Goal: Check status: Check status

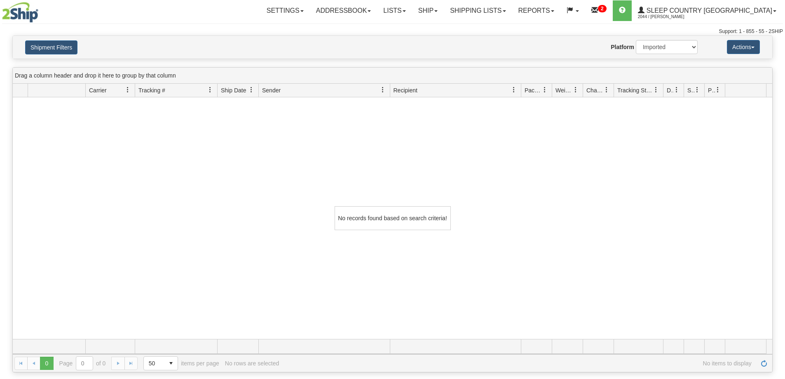
select select "1"
click at [512, 12] on link "Shipping lists" at bounding box center [478, 10] width 68 height 21
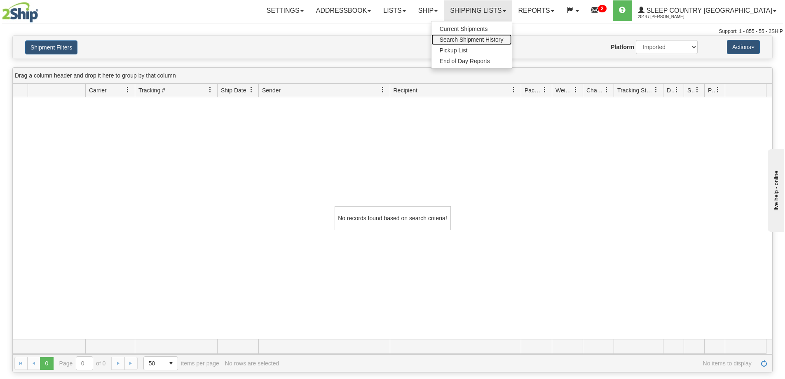
click at [503, 40] on span "Search Shipment History" at bounding box center [472, 39] width 64 height 7
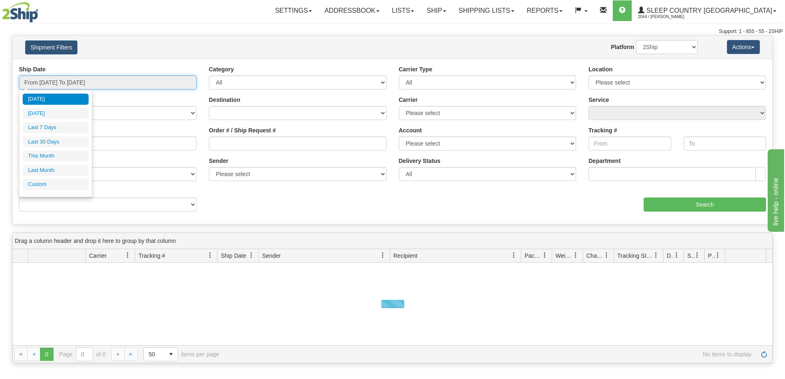
click at [46, 82] on input "From 08/27/2025 To 08/28/2025" at bounding box center [108, 82] width 178 height 14
click at [47, 140] on li "Last 30 Days" at bounding box center [56, 141] width 66 height 11
type input "From [DATE] To [DATE]"
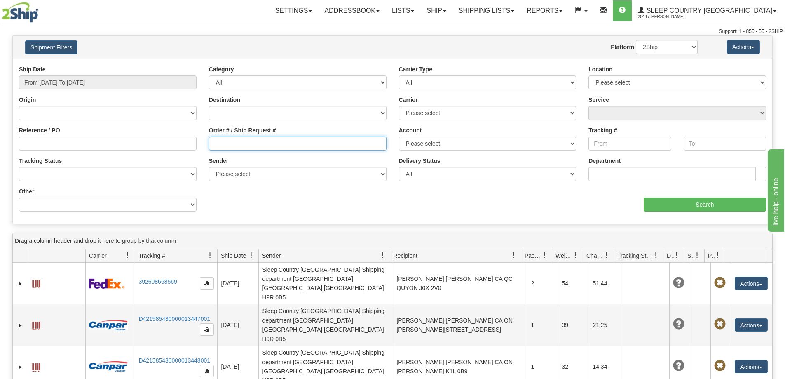
click at [223, 144] on input "Order # / Ship Request #" at bounding box center [298, 143] width 178 height 14
paste input "9000H951922"
type input "9000H951922"
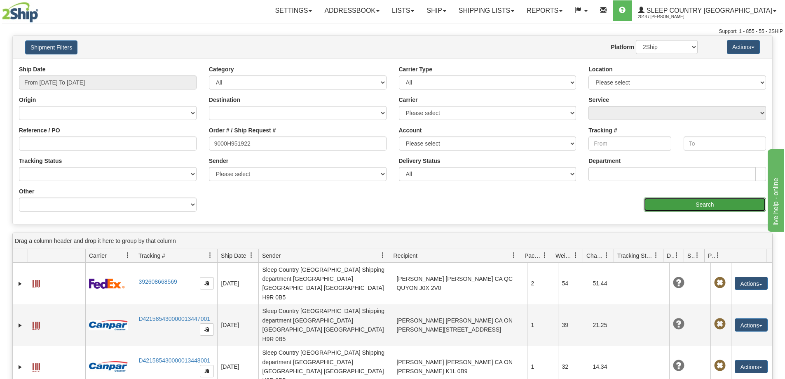
click at [699, 207] on input "Search" at bounding box center [704, 204] width 122 height 14
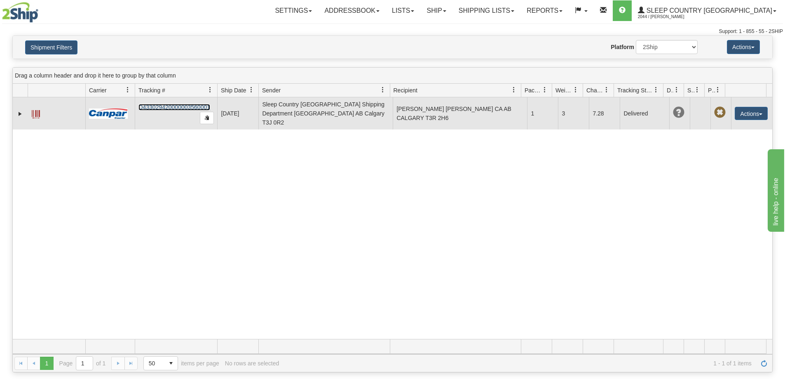
click at [164, 104] on link "D433029420000003560001" at bounding box center [174, 107] width 72 height 7
